Goal: Task Accomplishment & Management: Complete application form

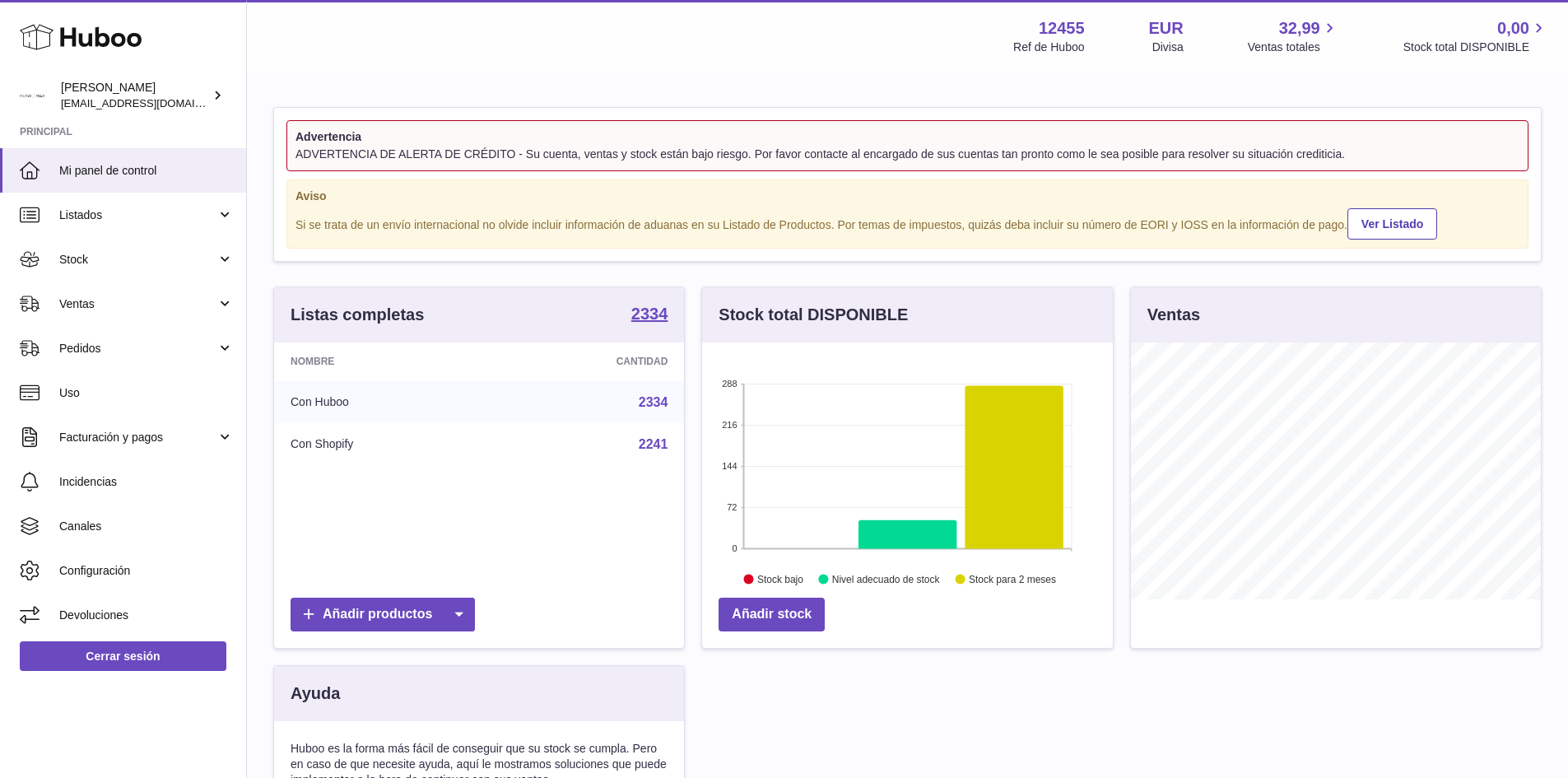
scroll to position [257, 411]
click at [128, 303] on span "Ventas" at bounding box center [138, 304] width 157 height 16
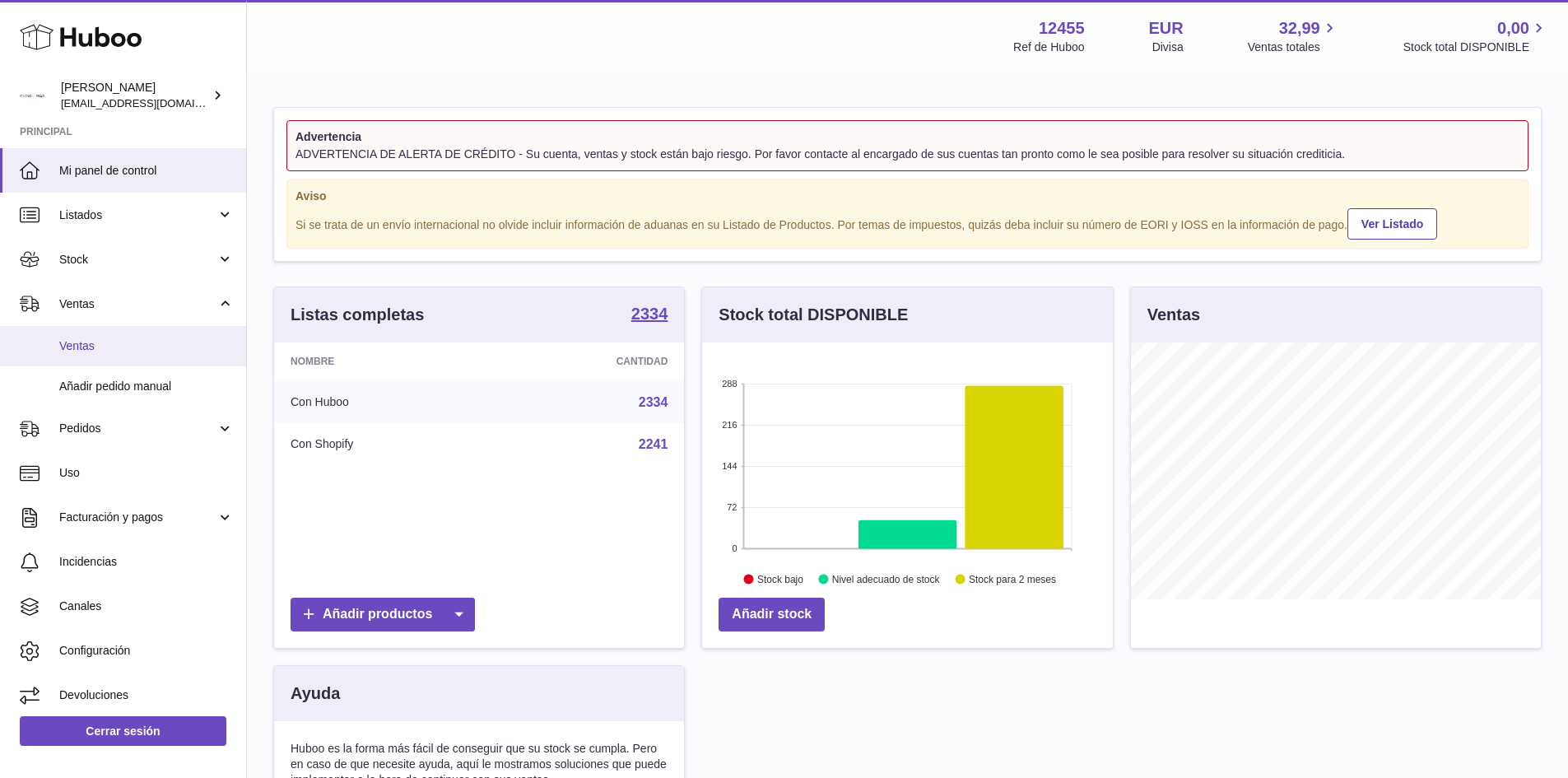
click at [109, 340] on span "Ventas" at bounding box center [146, 346] width 174 height 16
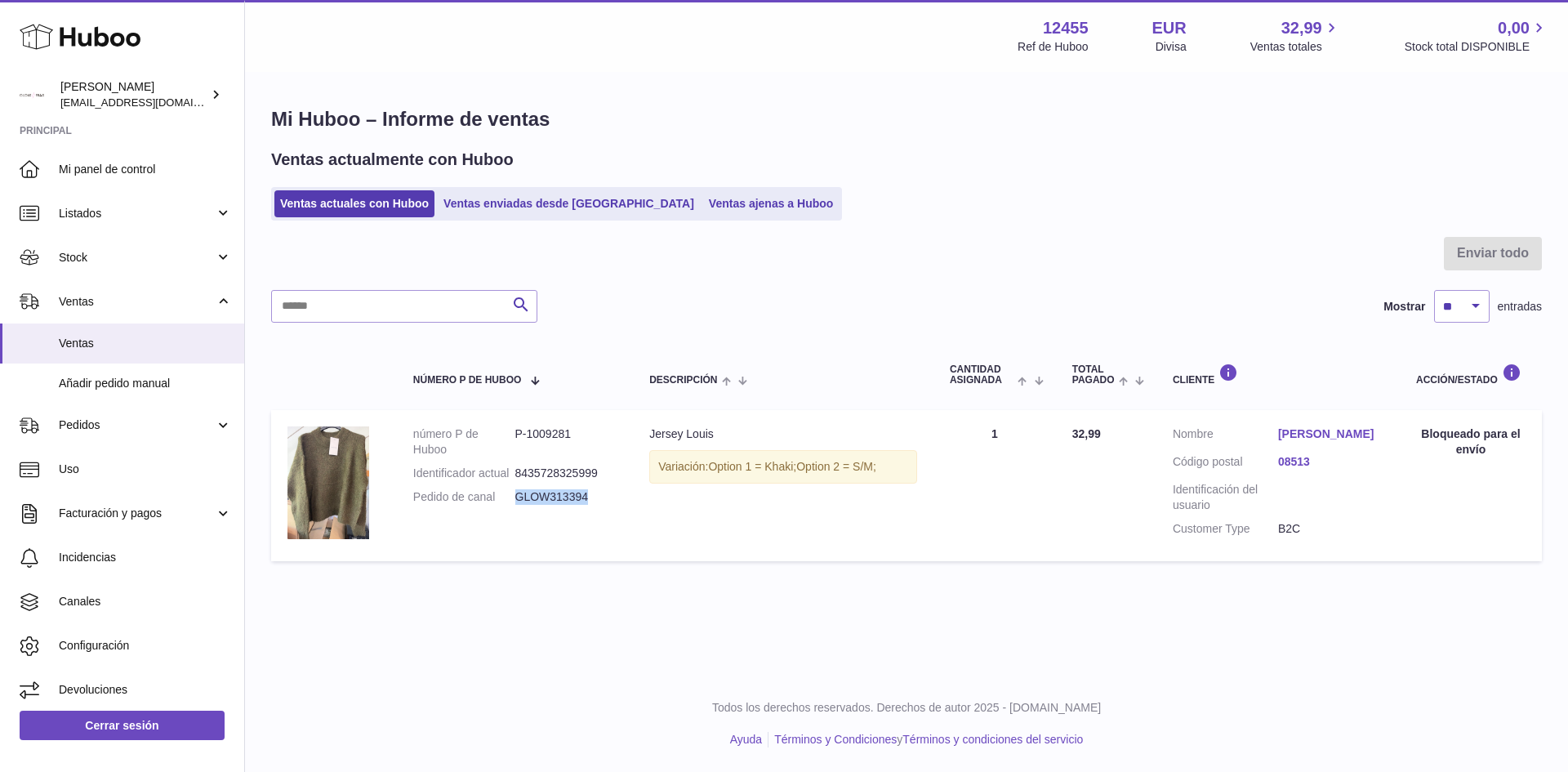
drag, startPoint x: 516, startPoint y: 493, endPoint x: 604, endPoint y: 489, distance: 88.1
click at [604, 489] on dd "GLOW313394" at bounding box center [566, 497] width 102 height 16
copy dd "GLOW313394"
click at [93, 403] on link "Pedidos" at bounding box center [122, 425] width 244 height 44
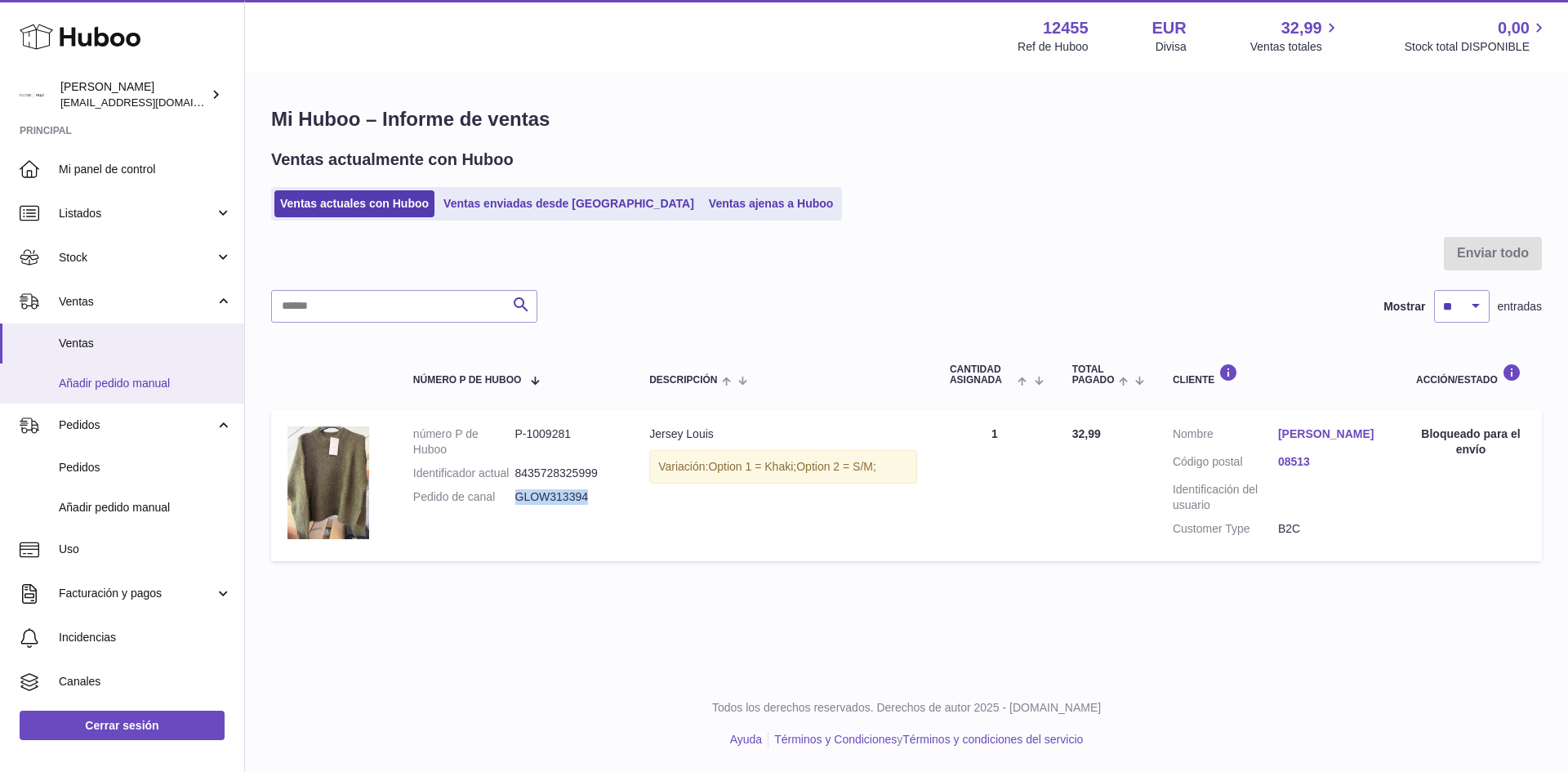
click at [106, 390] on span "Añadir pedido manual" at bounding box center [145, 384] width 173 height 16
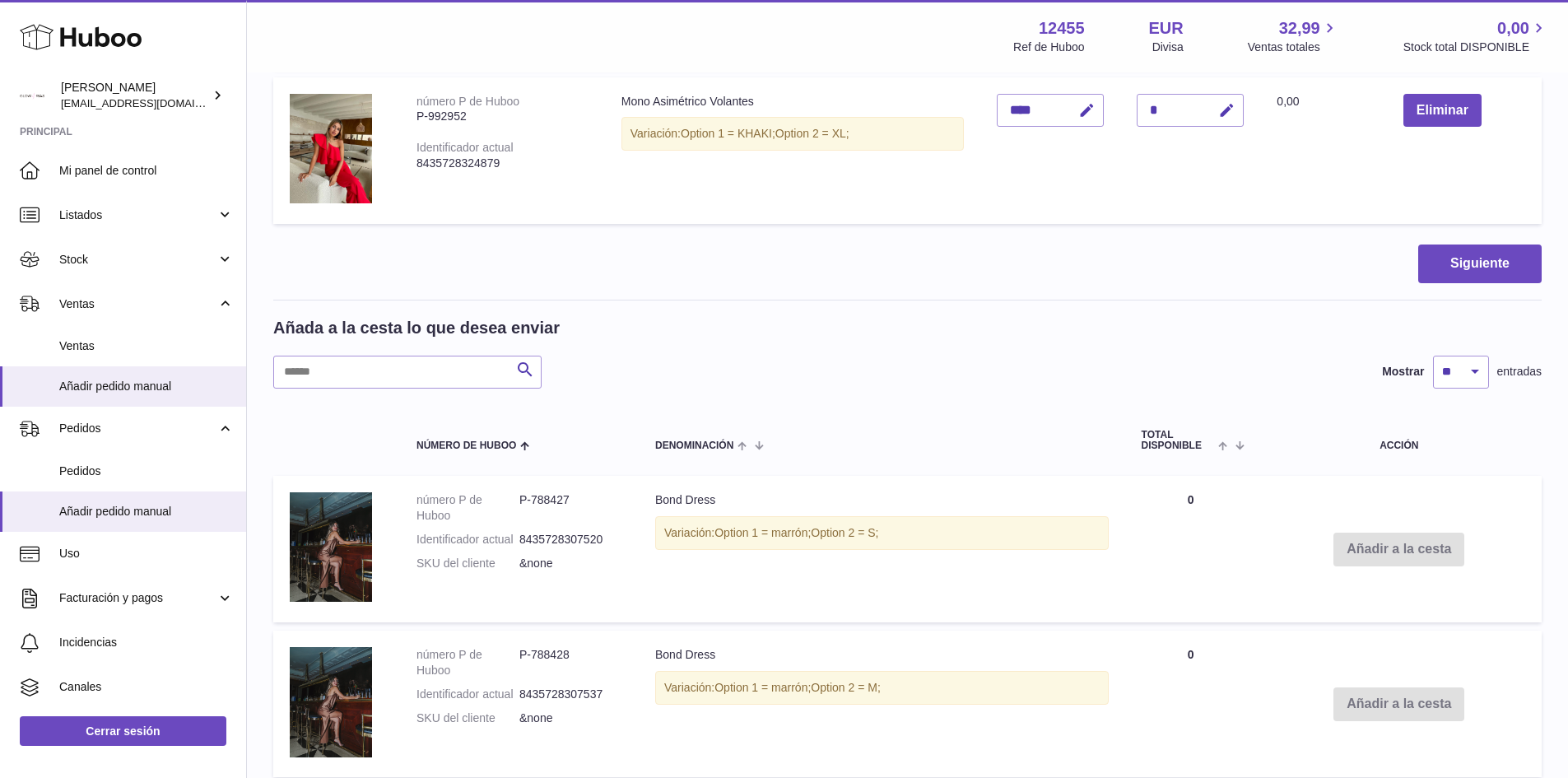
scroll to position [411, 0]
click at [433, 373] on input "text" at bounding box center [407, 370] width 269 height 33
type input "**********"
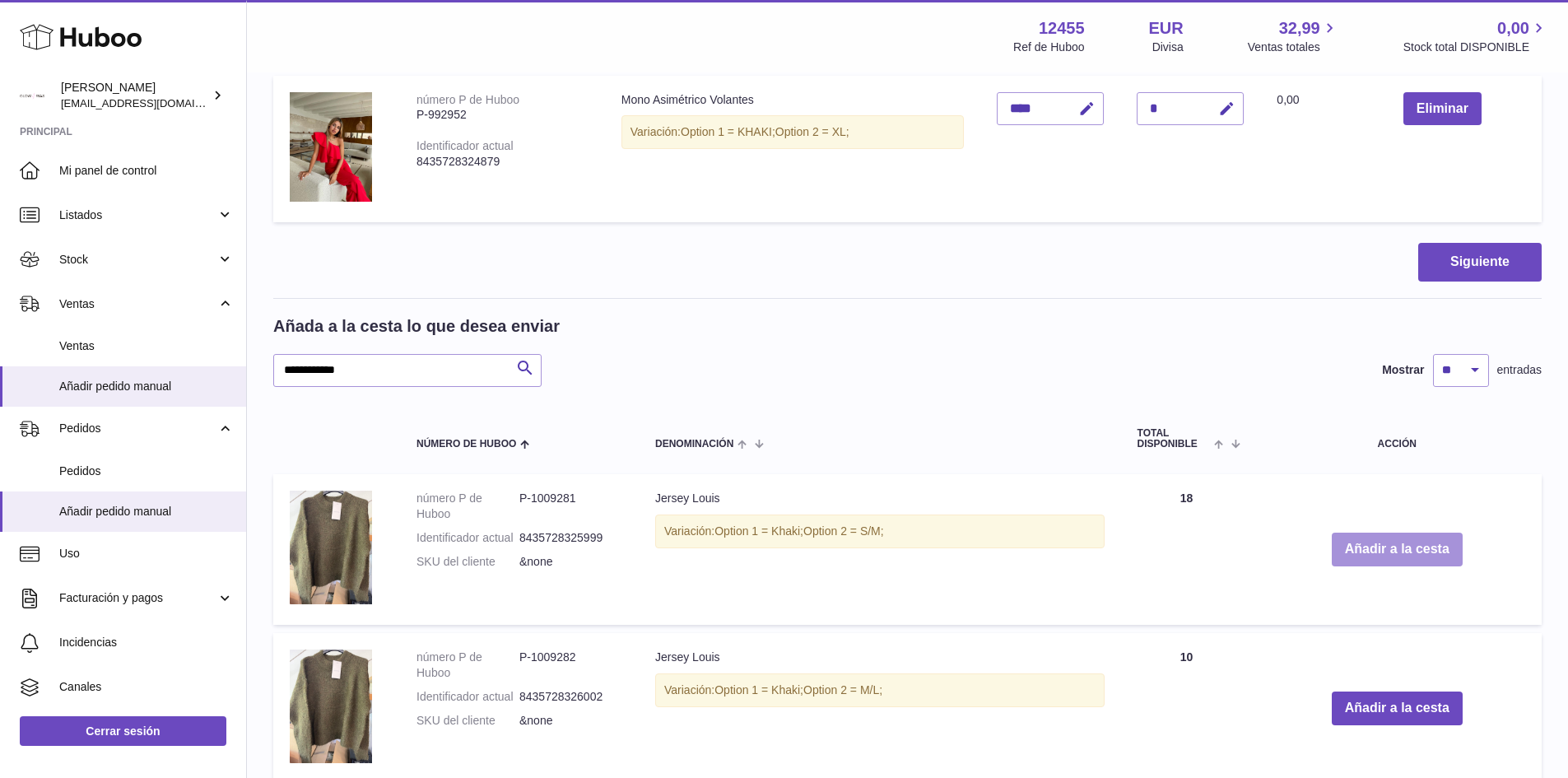
click at [1425, 551] on button "Añadir a la cesta" at bounding box center [1396, 550] width 131 height 34
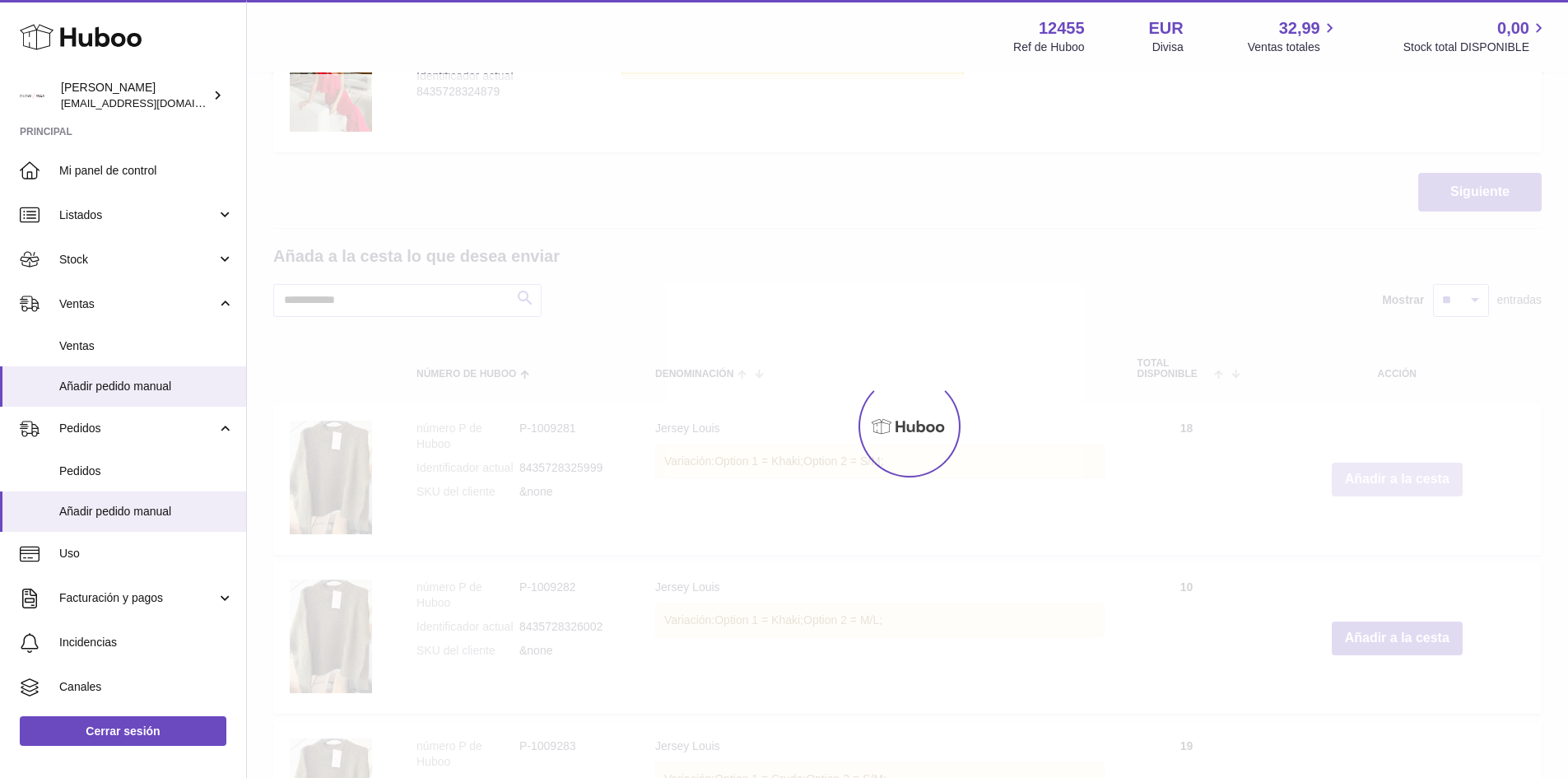
scroll to position [576, 0]
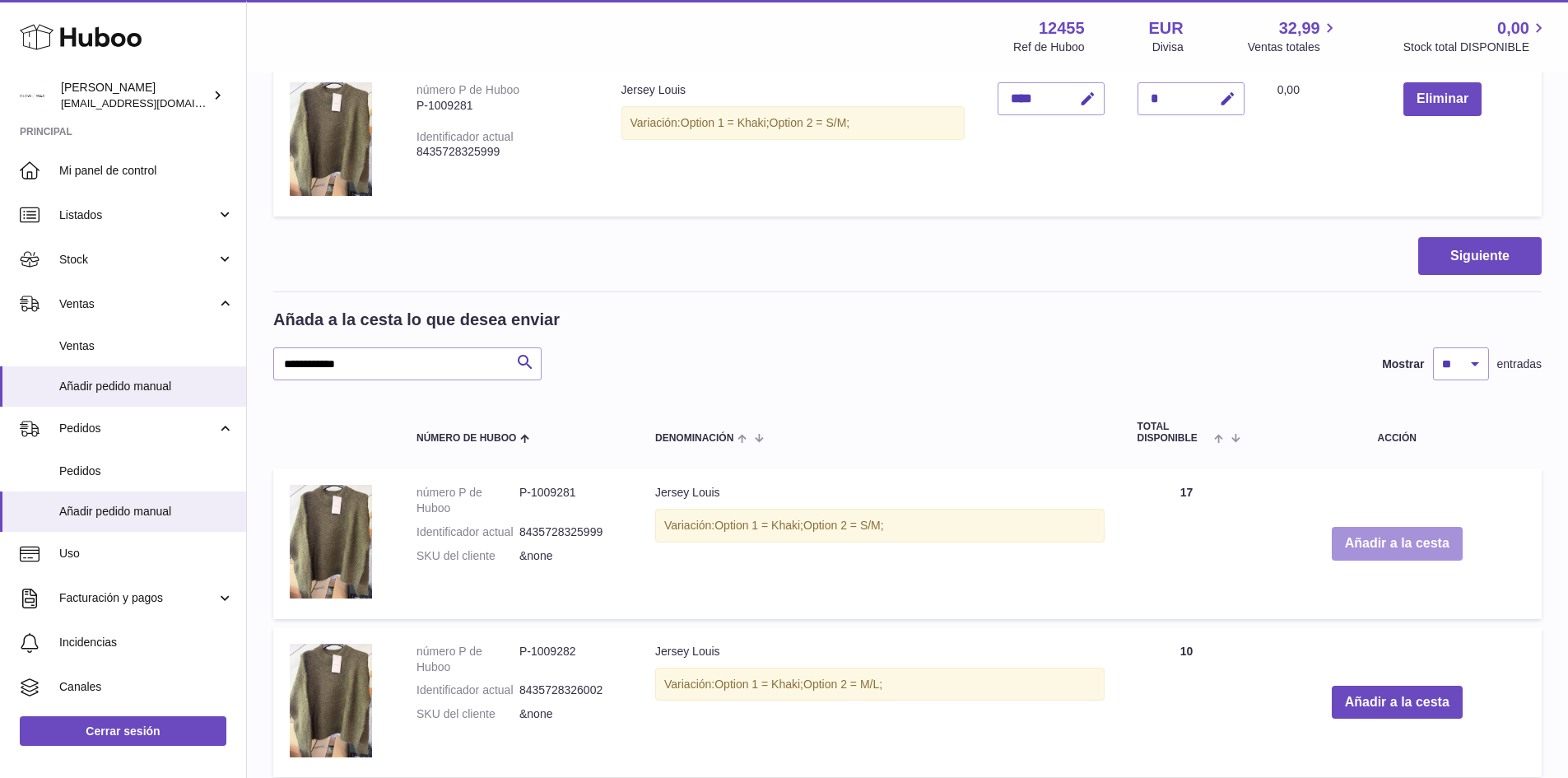
click at [1396, 552] on button "Añadir a la cesta" at bounding box center [1396, 544] width 131 height 34
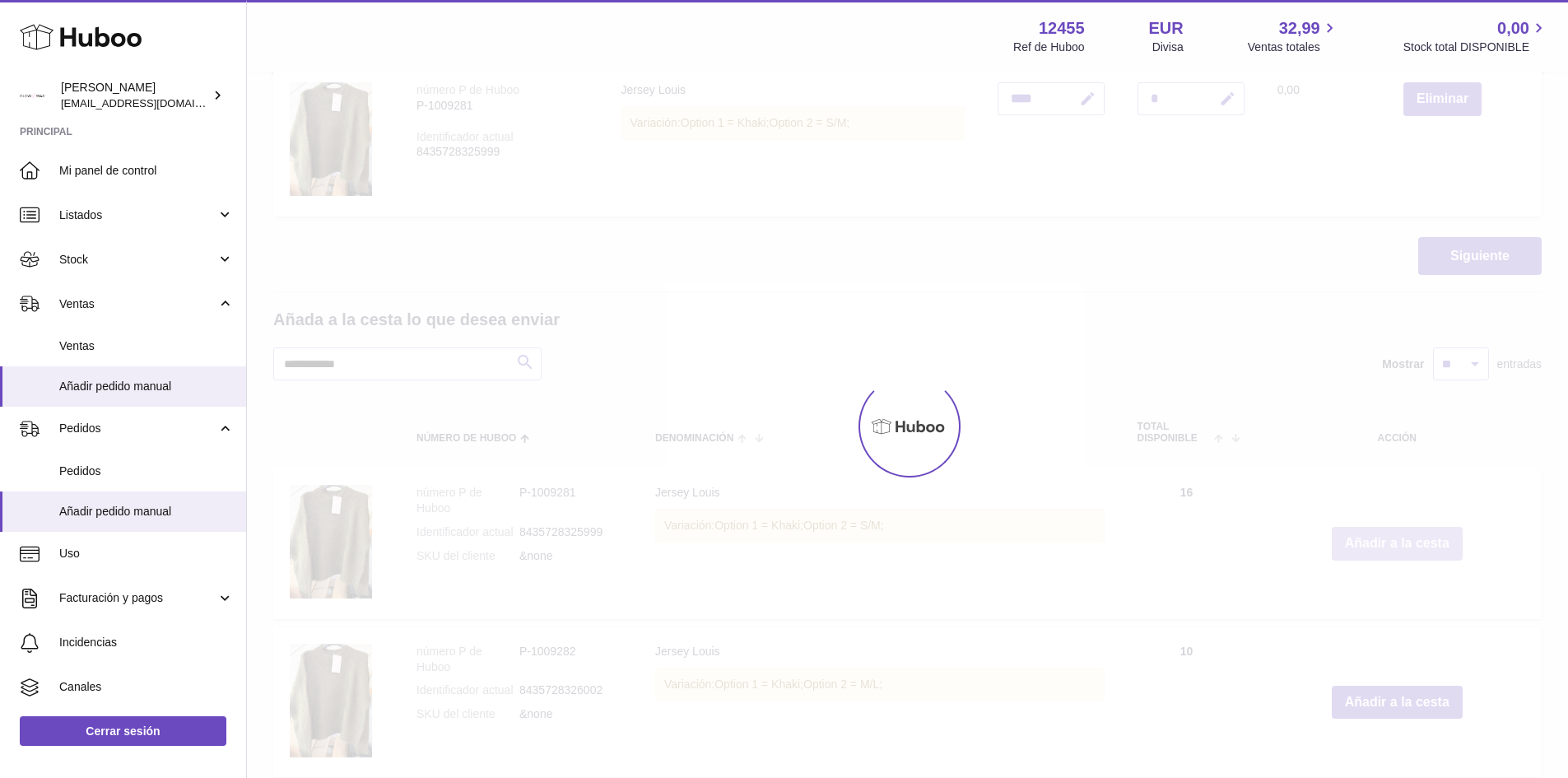
type input "*"
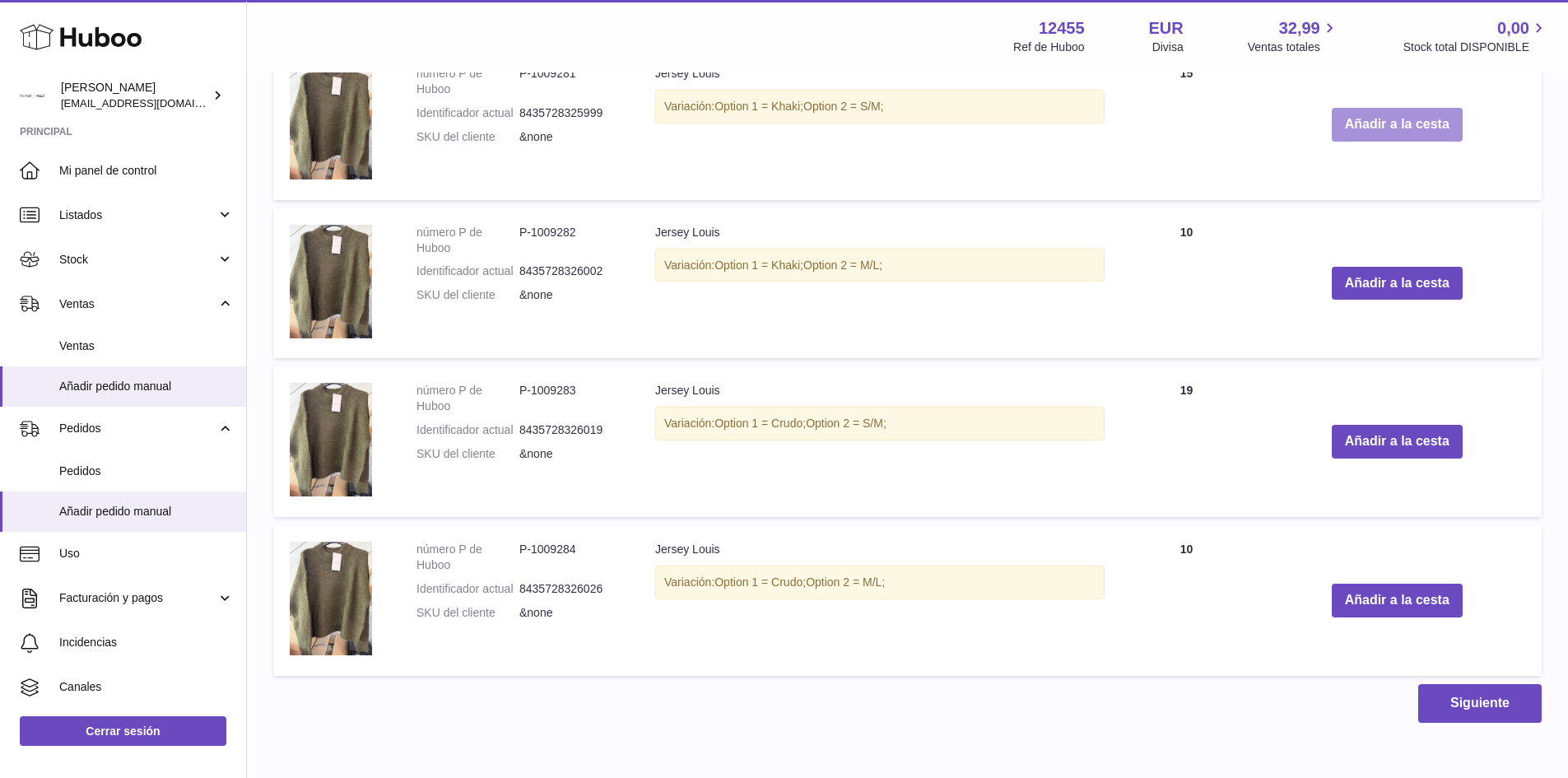
scroll to position [1070, 0]
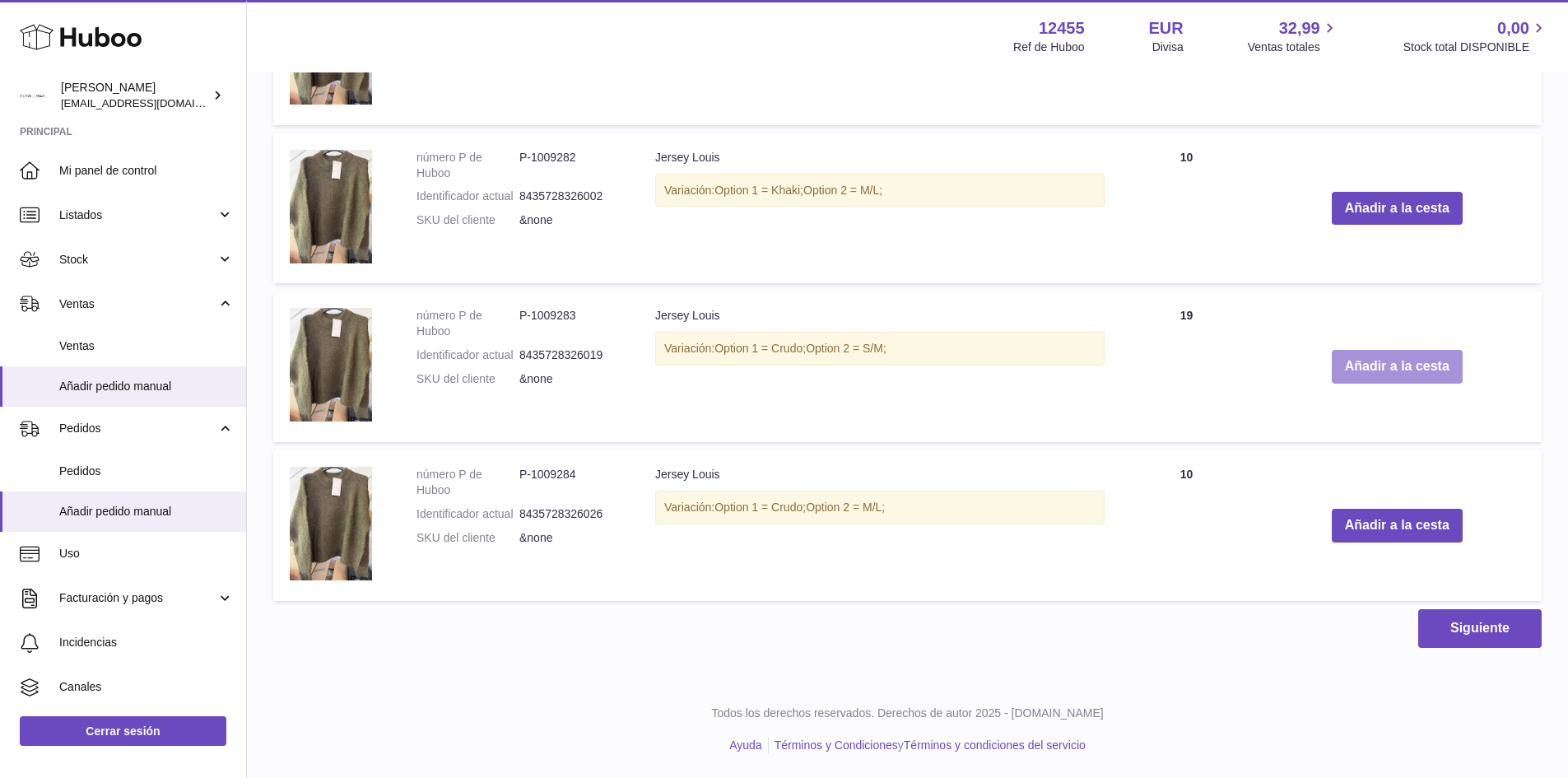
click at [1386, 361] on button "Añadir a la cesta" at bounding box center [1396, 367] width 131 height 34
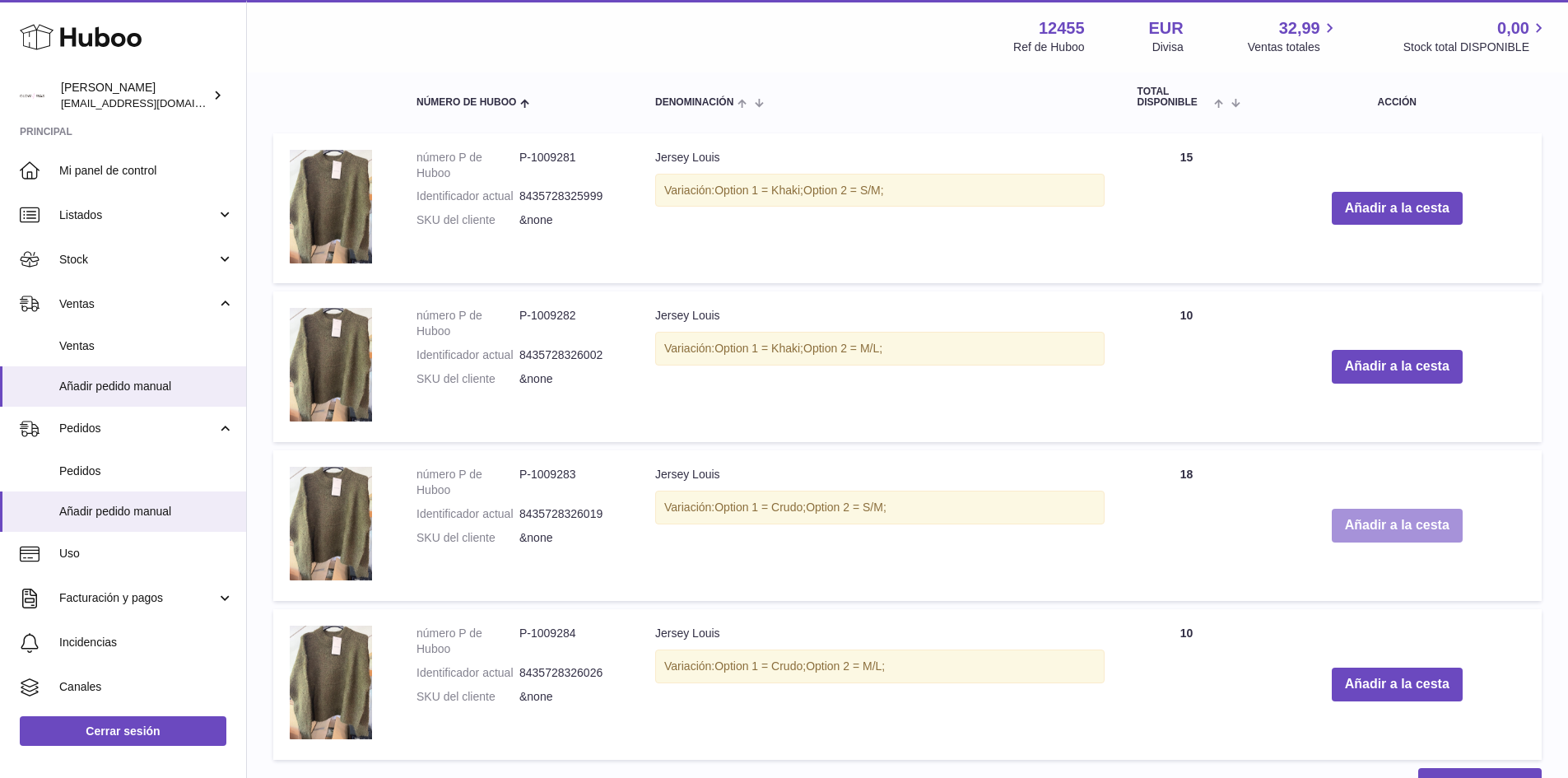
scroll to position [1229, 0]
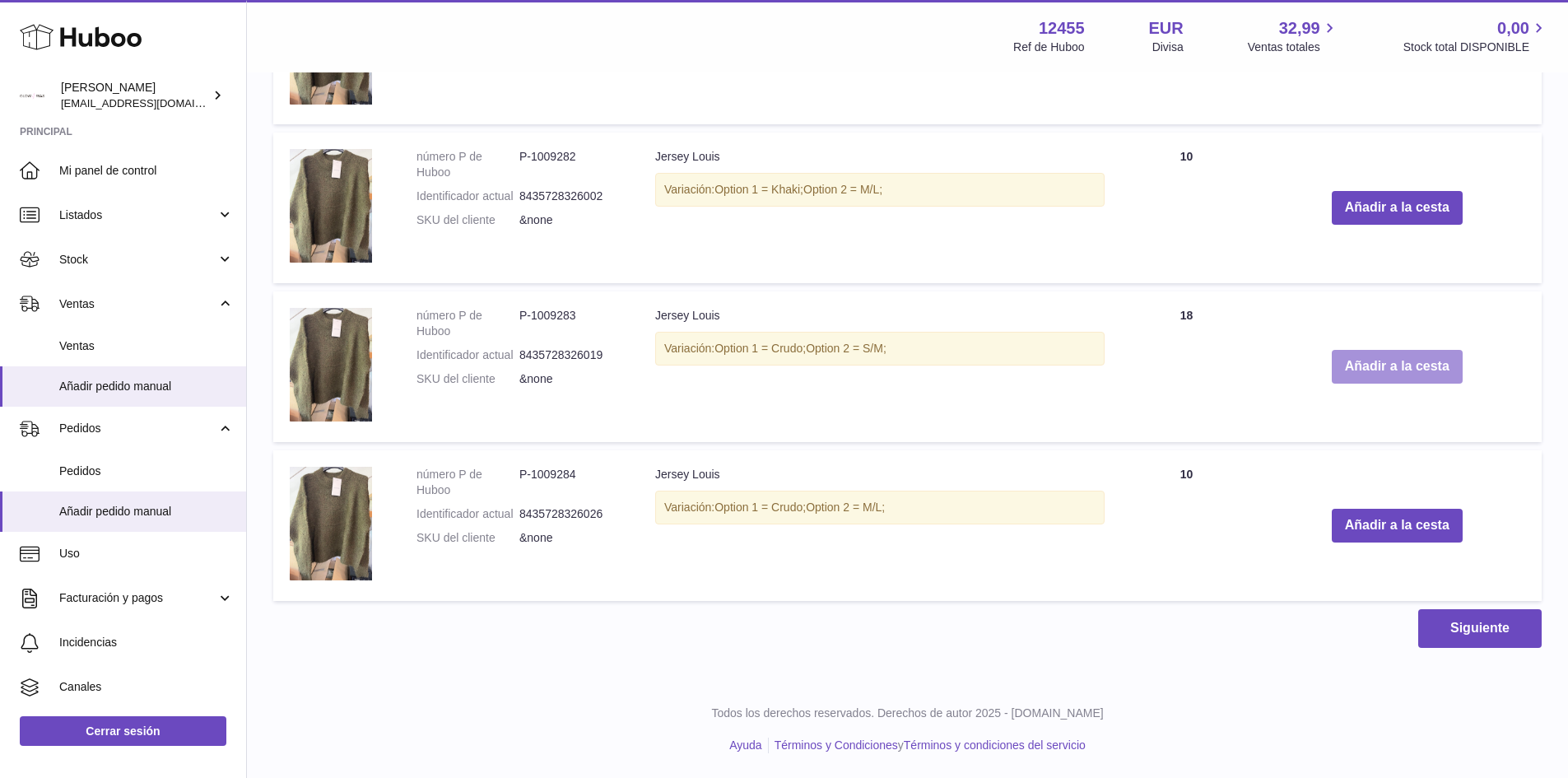
click at [1404, 371] on button "Añadir a la cesta" at bounding box center [1396, 367] width 131 height 34
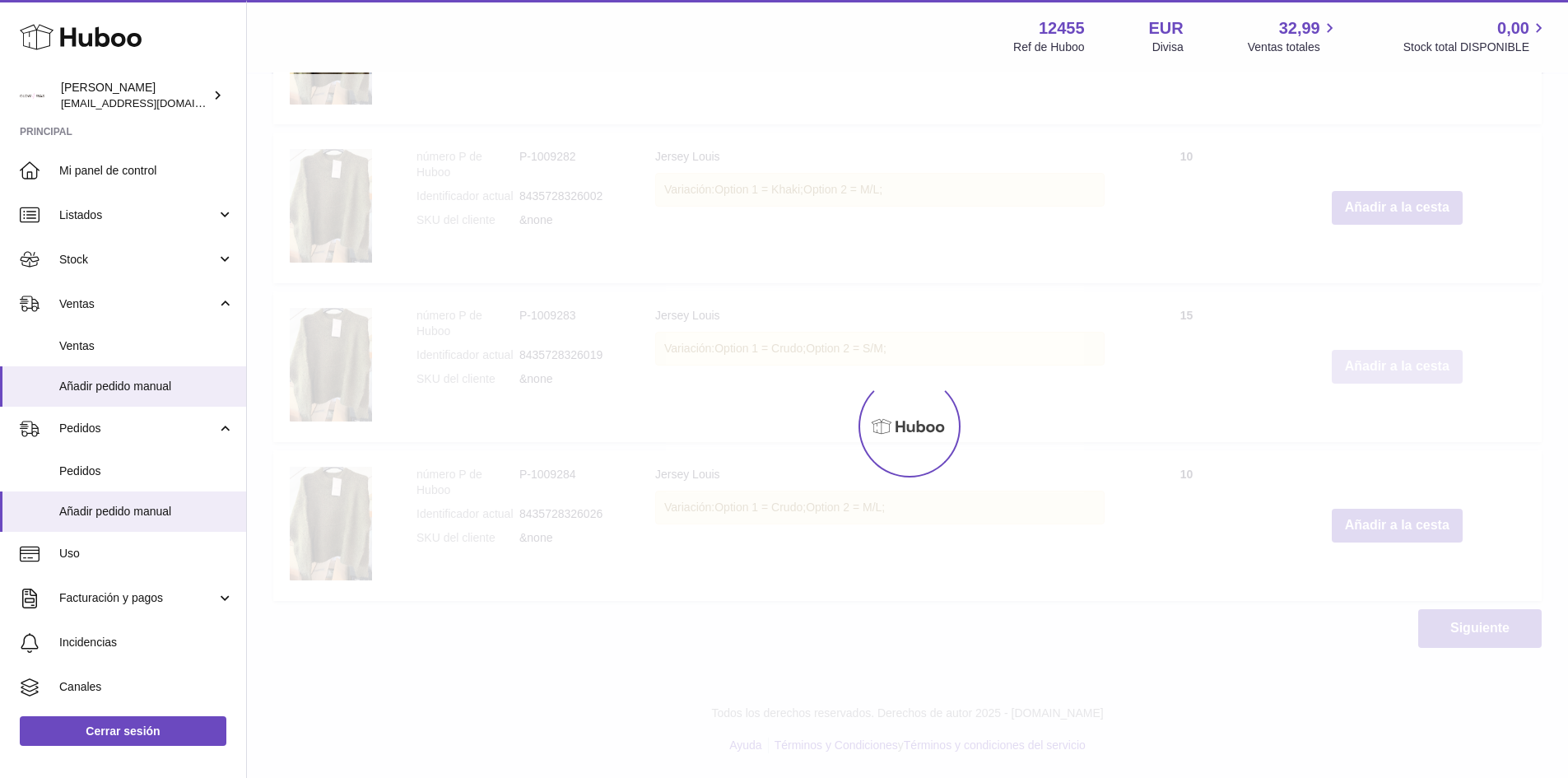
scroll to position [653, 0]
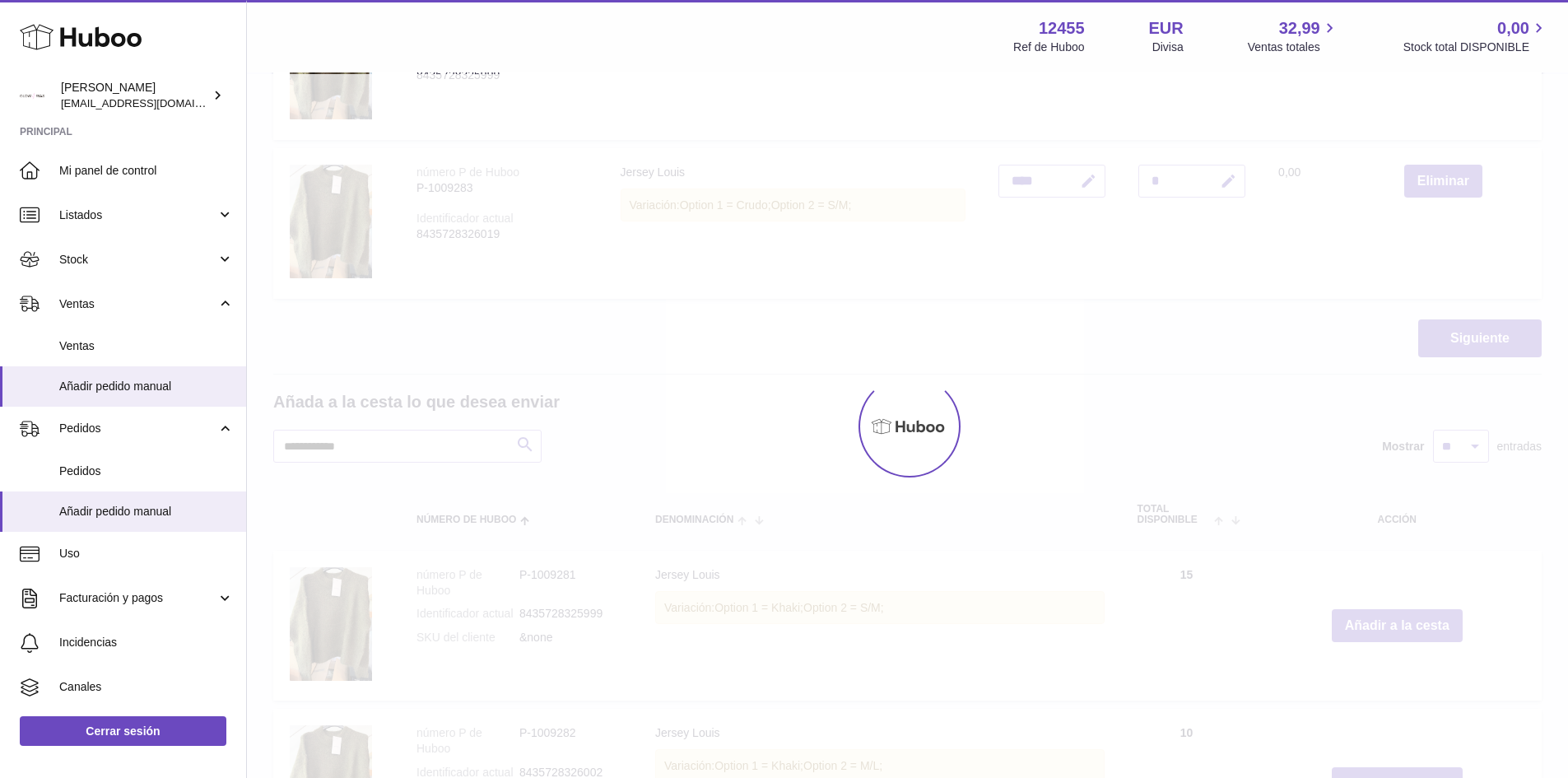
type input "*"
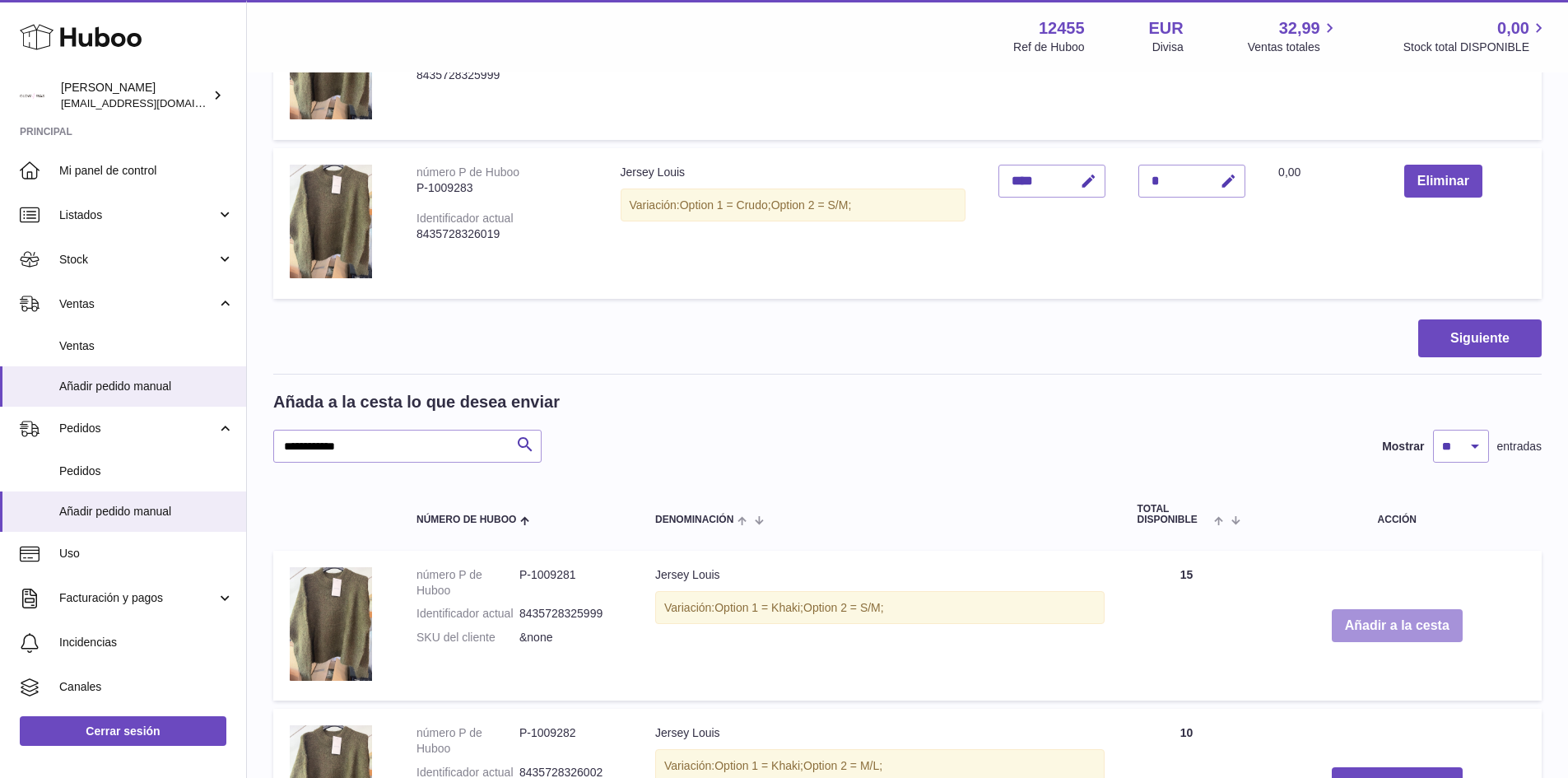
click at [1380, 625] on button "Añadir a la cesta" at bounding box center [1396, 626] width 131 height 34
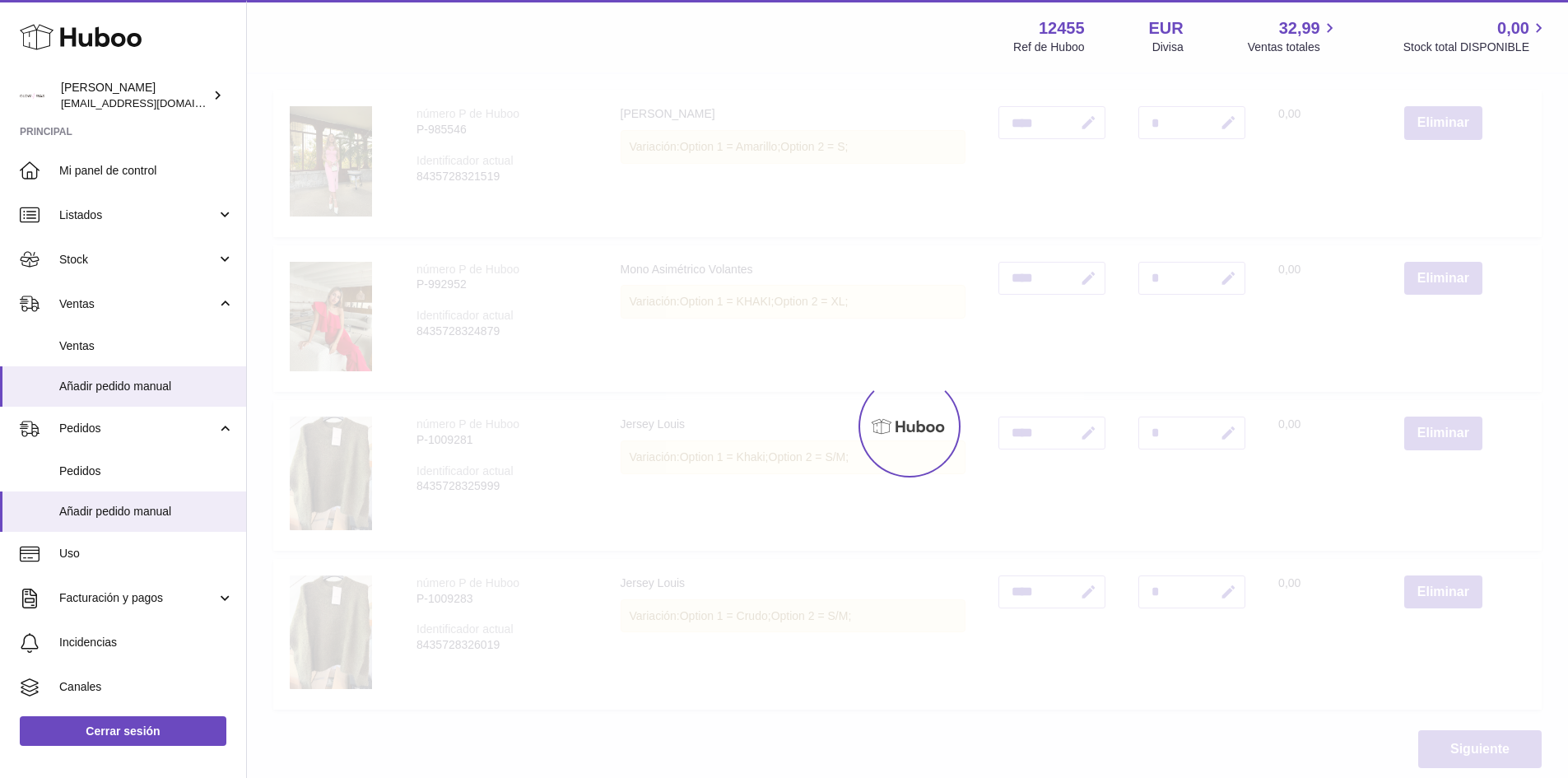
scroll to position [241, 0]
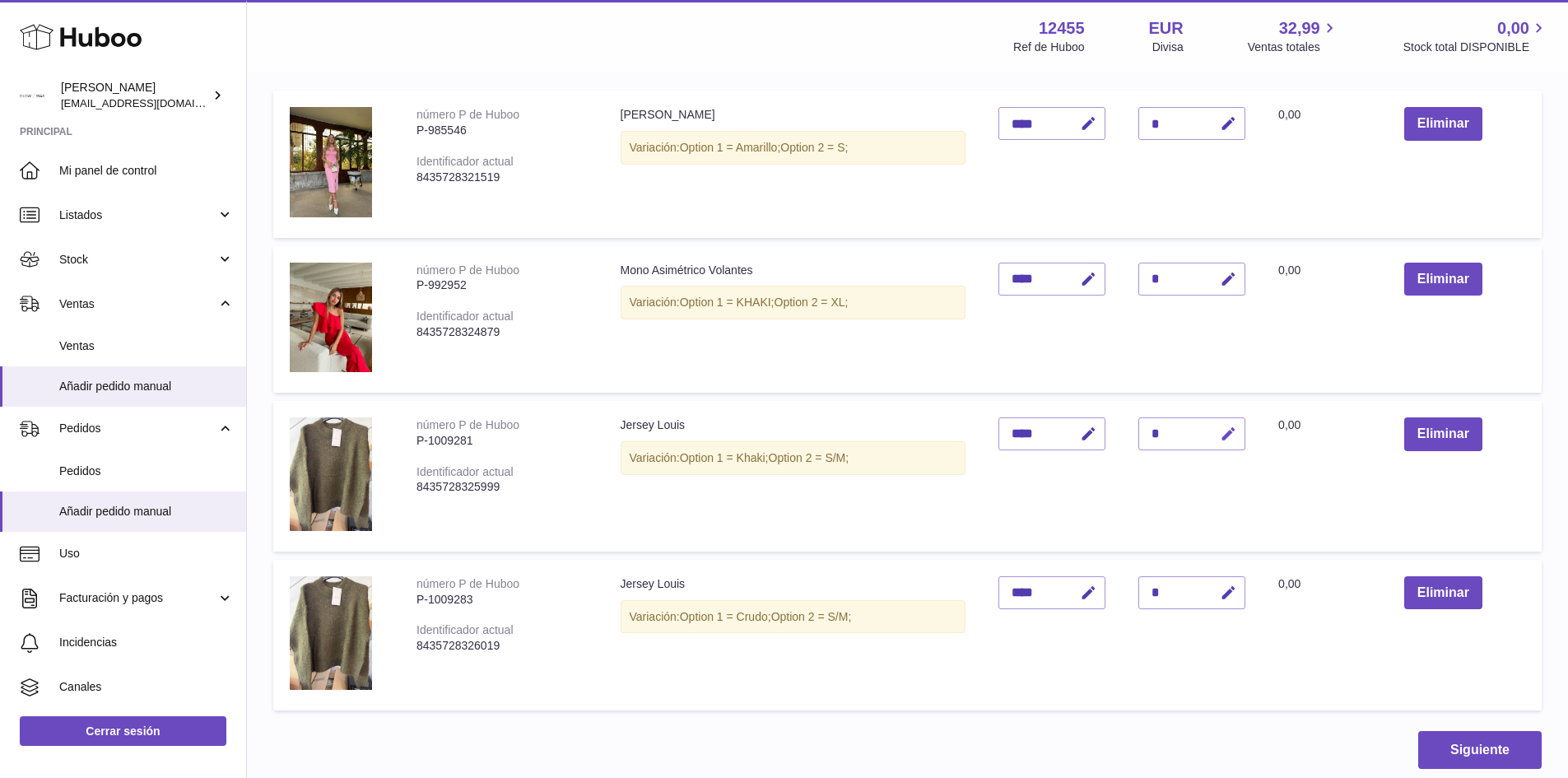
click at [1224, 439] on icon "button" at bounding box center [1229, 434] width 17 height 17
click at [1197, 437] on icon "button" at bounding box center [1196, 434] width 15 height 15
click at [1173, 437] on div "*" at bounding box center [1191, 434] width 107 height 33
click at [1161, 430] on div "*" at bounding box center [1191, 434] width 107 height 33
click at [1220, 432] on button "button" at bounding box center [1226, 435] width 39 height 34
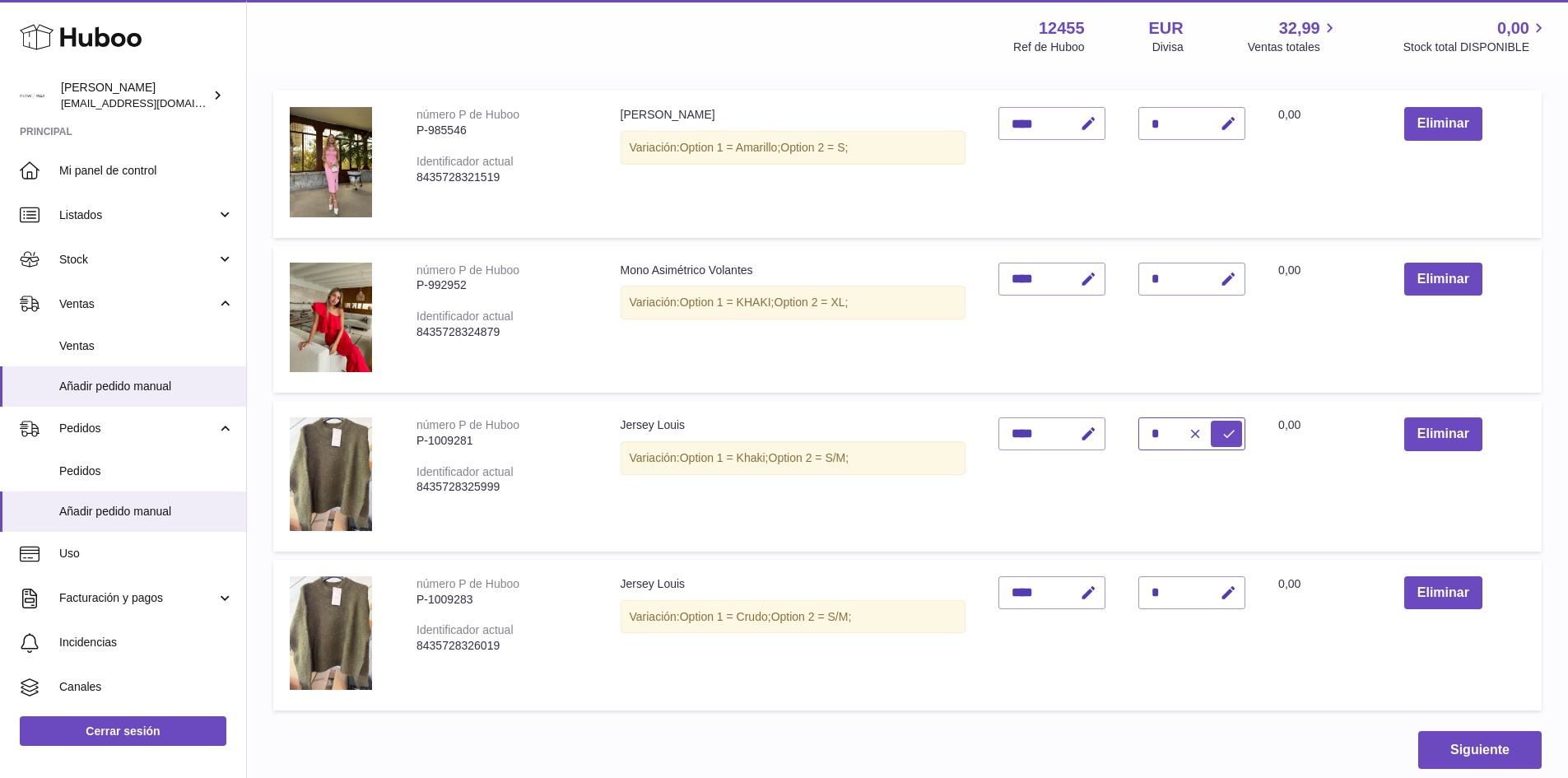
drag, startPoint x: 1159, startPoint y: 430, endPoint x: 1131, endPoint y: 430, distance: 28.0
click at [1131, 430] on td "Cantidad *" at bounding box center [1192, 476] width 140 height 151
type input "*"
click at [1220, 434] on button "submit" at bounding box center [1226, 434] width 31 height 26
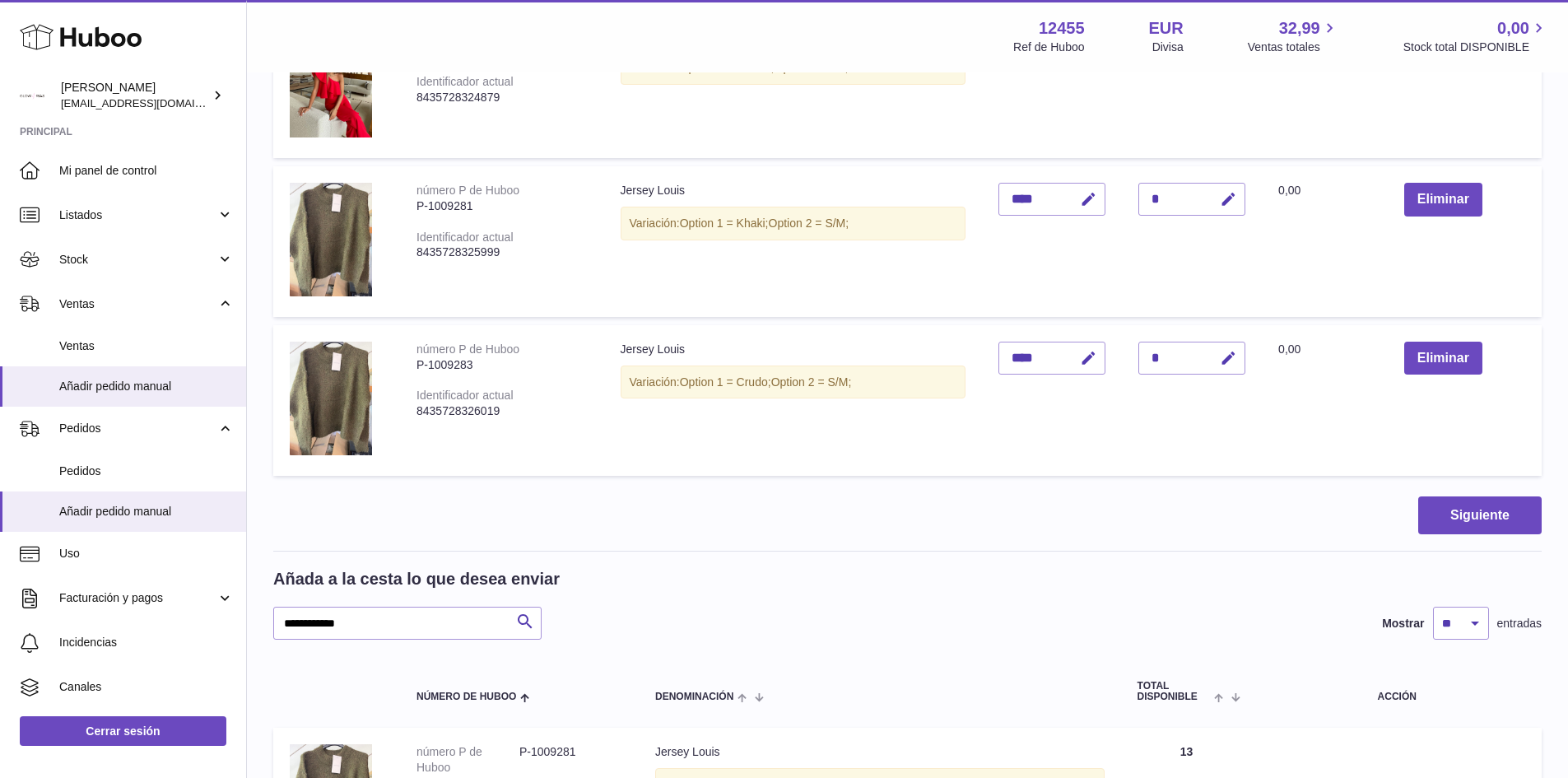
scroll to position [900, 0]
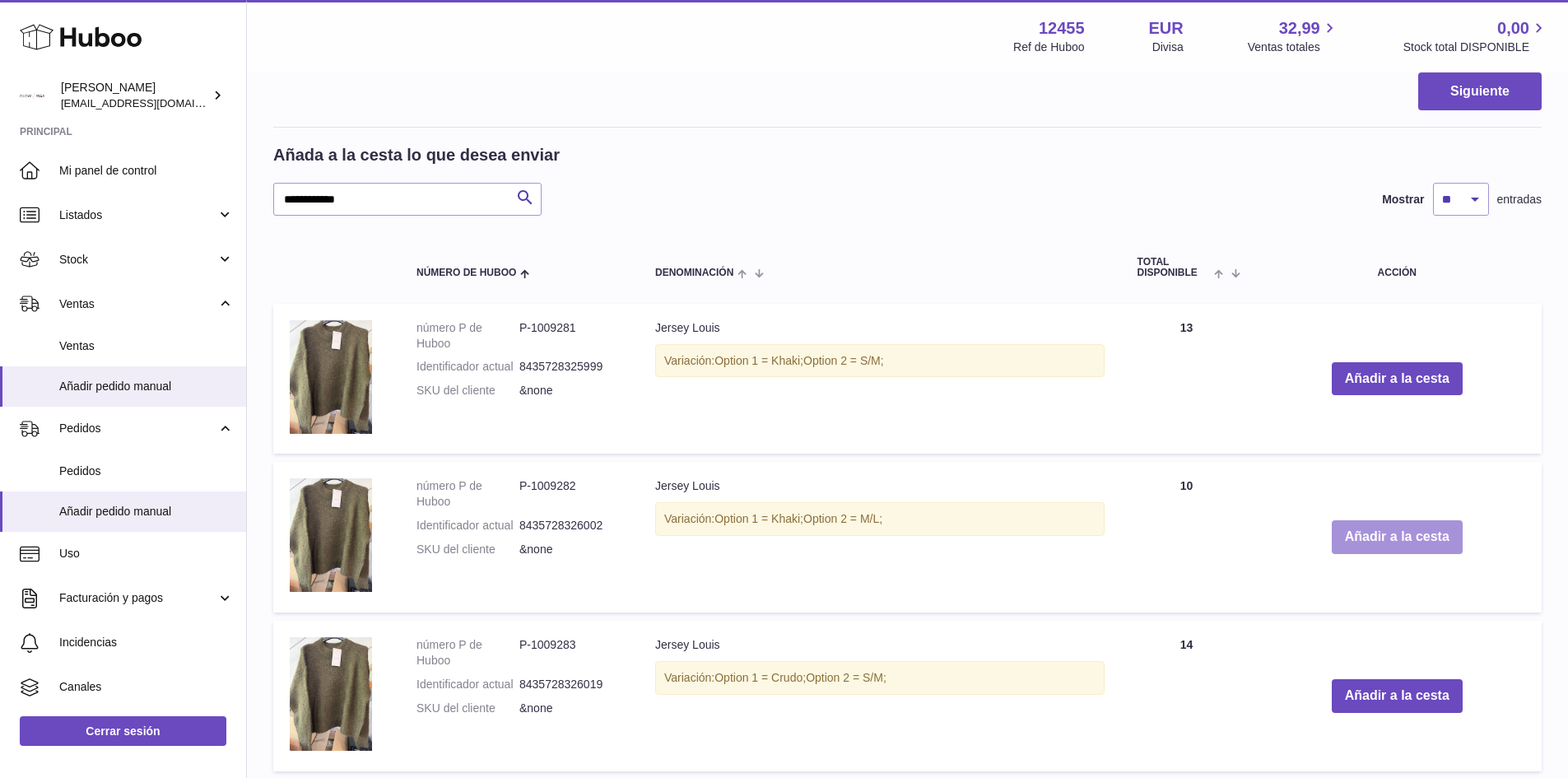
click at [1404, 536] on button "Añadir a la cesta" at bounding box center [1396, 538] width 131 height 34
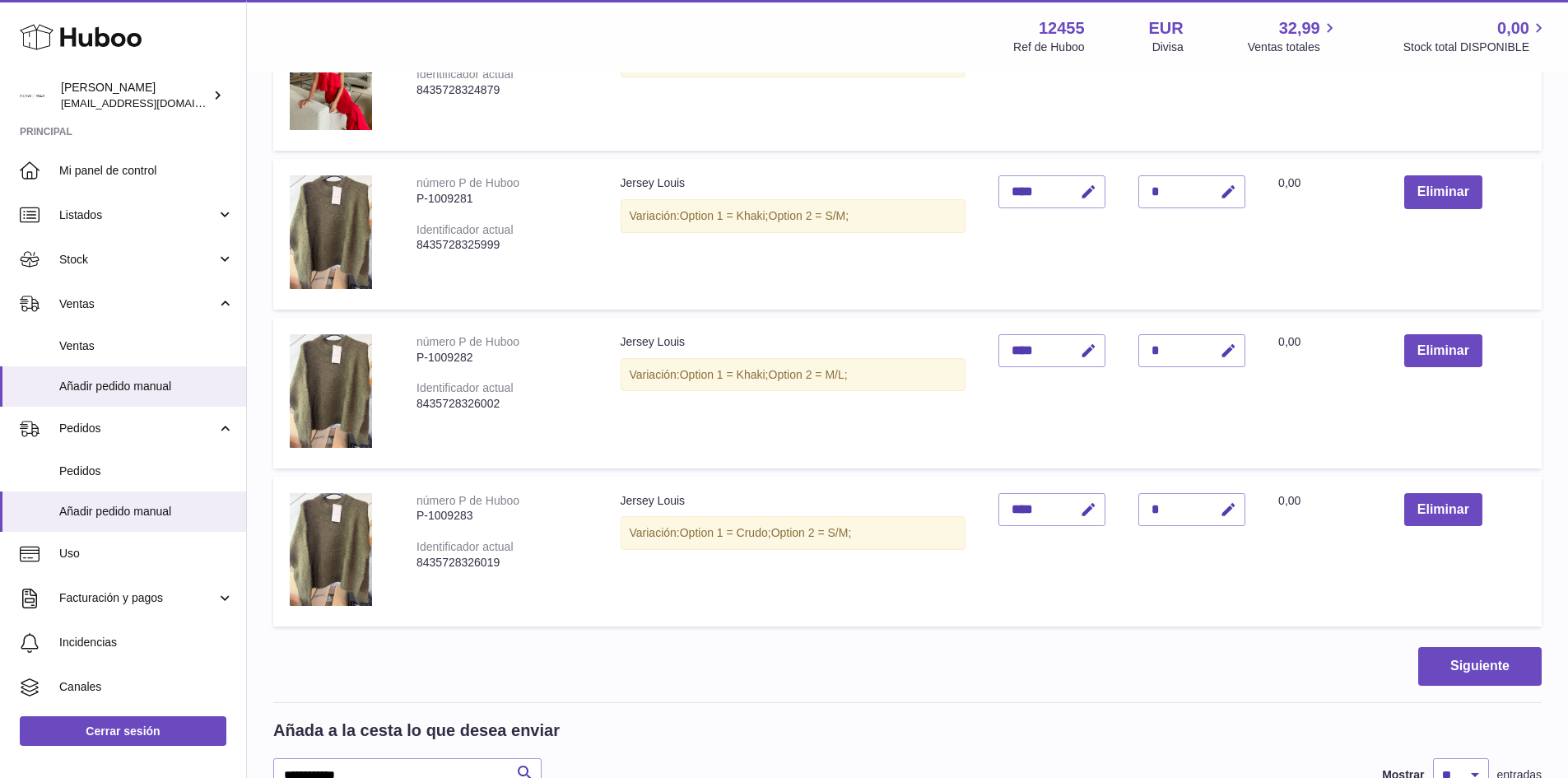
scroll to position [483, 0]
click at [1234, 347] on icon "button" at bounding box center [1229, 352] width 17 height 17
click at [1189, 351] on icon "button" at bounding box center [1196, 352] width 15 height 15
click at [1236, 350] on icon "button" at bounding box center [1229, 352] width 17 height 17
drag, startPoint x: 1169, startPoint y: 353, endPoint x: 1151, endPoint y: 353, distance: 18.0
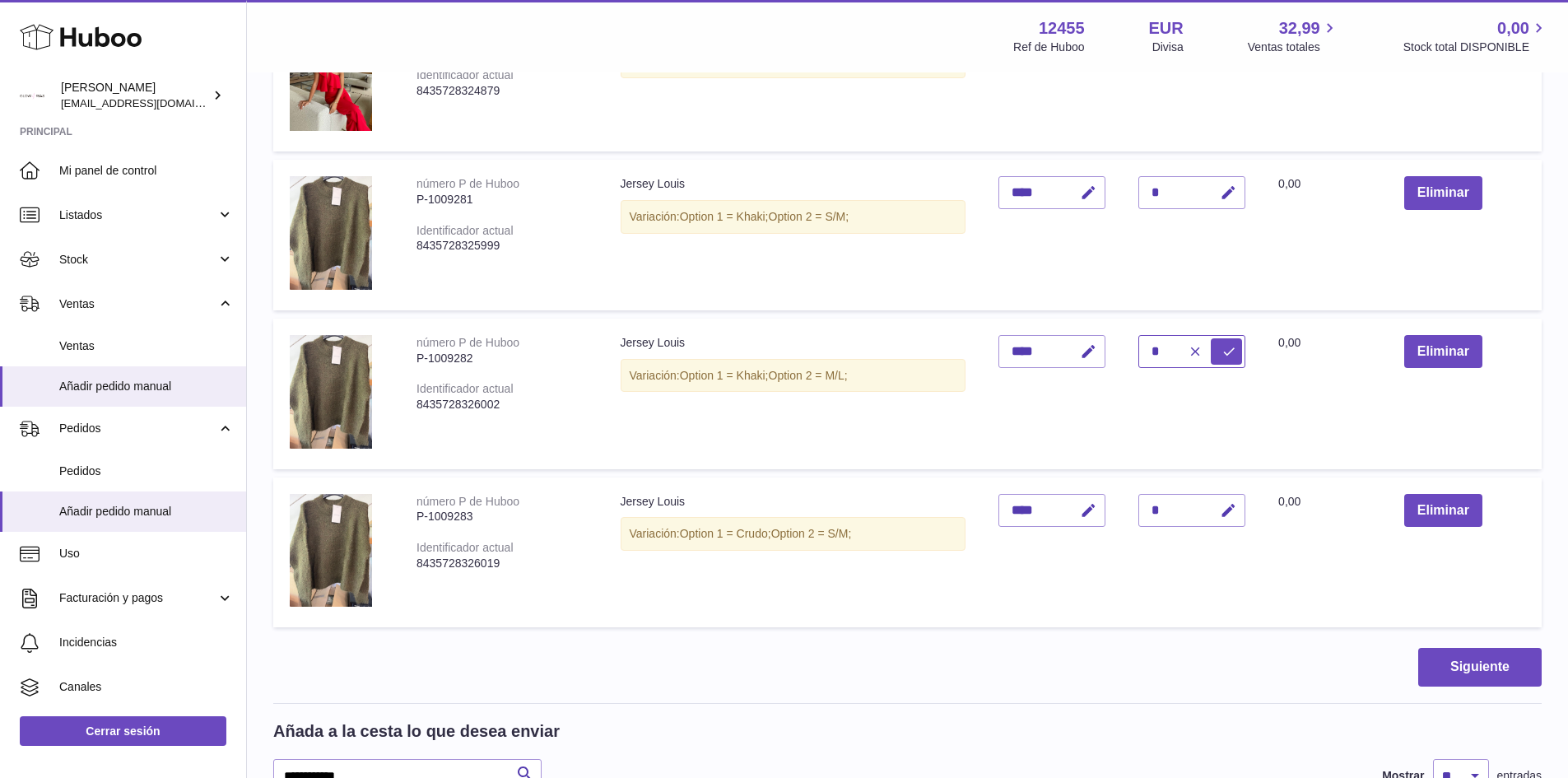
click at [1151, 353] on input "*" at bounding box center [1191, 351] width 107 height 33
type input "*"
type input "**"
click at [1225, 350] on icon "submit" at bounding box center [1229, 352] width 15 height 15
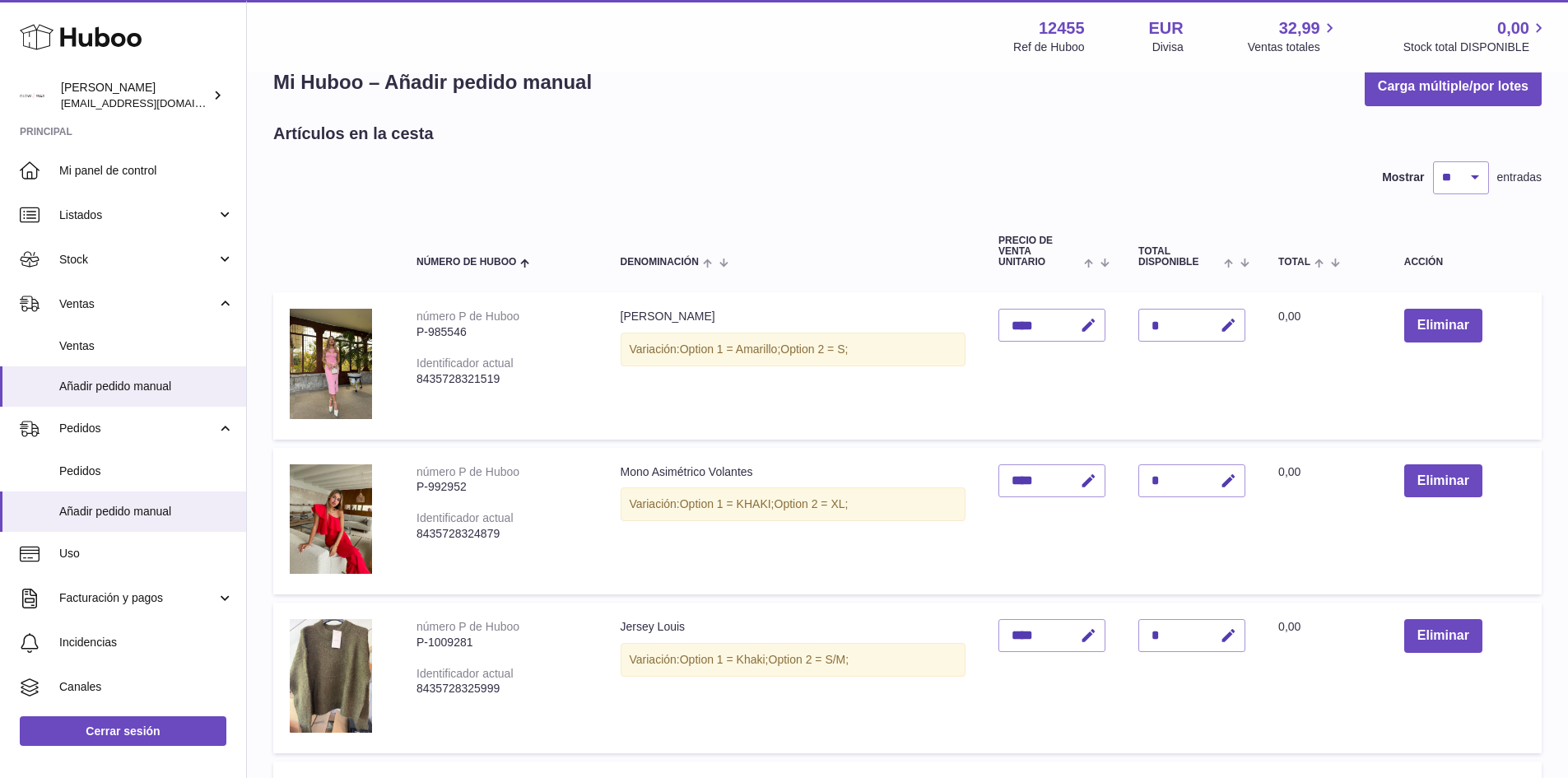
scroll to position [0, 0]
